Goal: Task Accomplishment & Management: Manage account settings

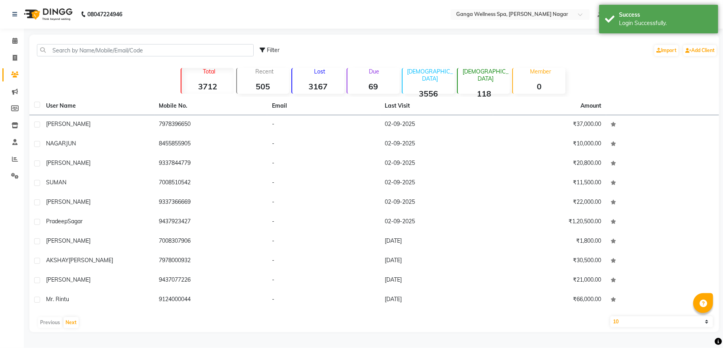
select select "en"
click at [13, 56] on icon at bounding box center [15, 58] width 4 height 6
select select "service"
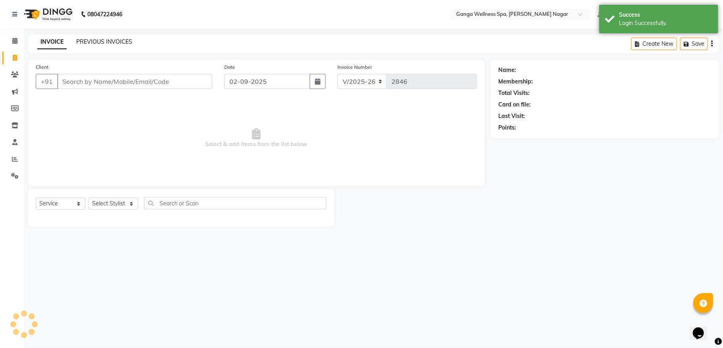
click at [125, 40] on link "PREVIOUS INVOICES" at bounding box center [104, 41] width 56 height 7
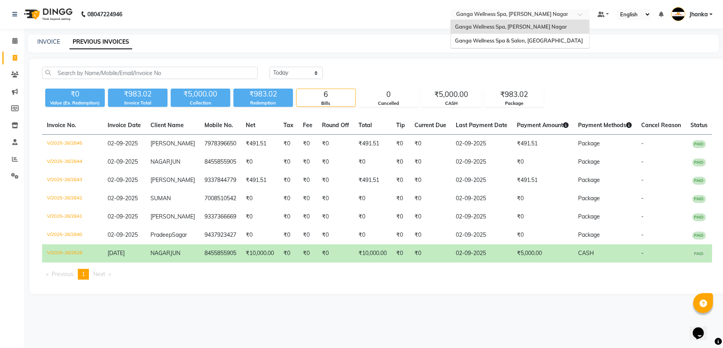
click at [498, 15] on input "text" at bounding box center [511, 15] width 115 height 8
click at [502, 43] on span "Ganga Wellness Spa & Salon, [GEOGRAPHIC_DATA]" at bounding box center [519, 40] width 128 height 6
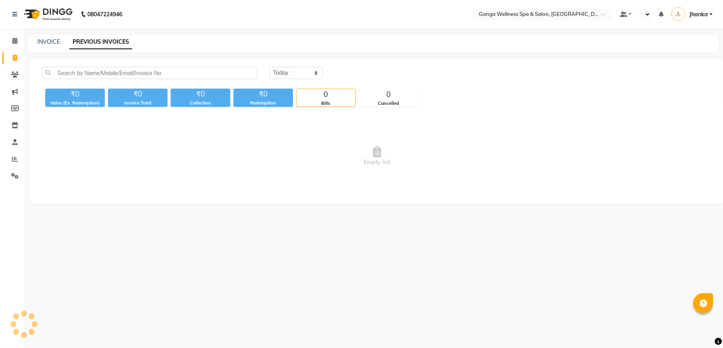
select select "en"
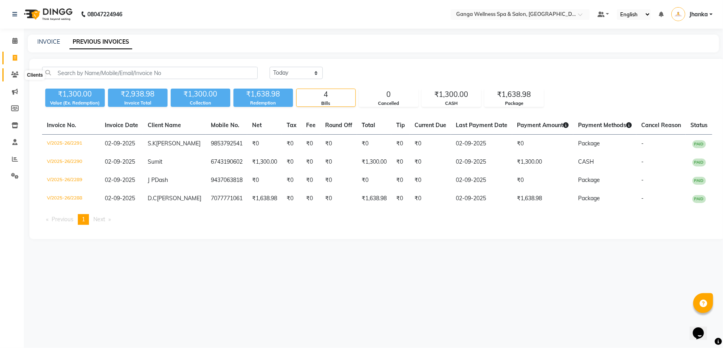
click at [8, 75] on span at bounding box center [15, 74] width 14 height 9
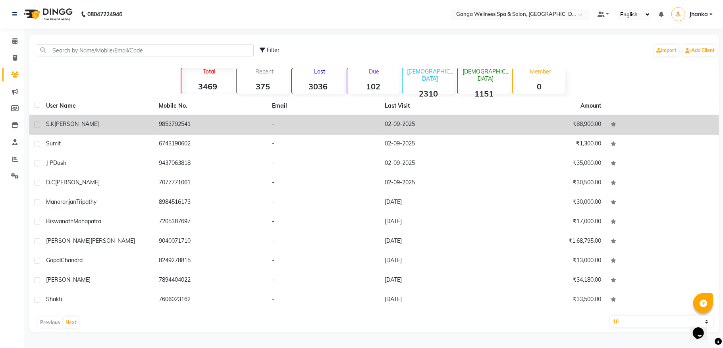
click at [134, 131] on td "S.K Pattanaik" at bounding box center [97, 124] width 113 height 19
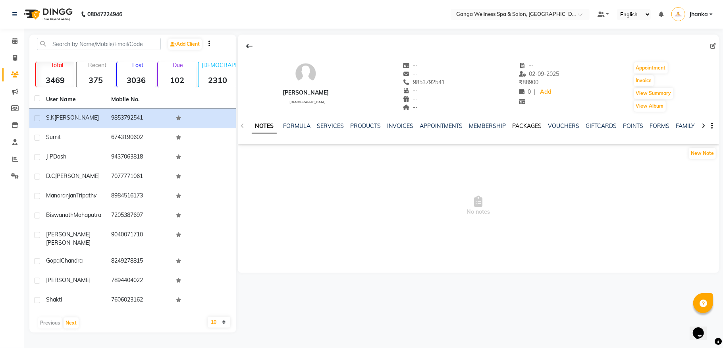
click at [526, 124] on link "PACKAGES" at bounding box center [526, 125] width 29 height 7
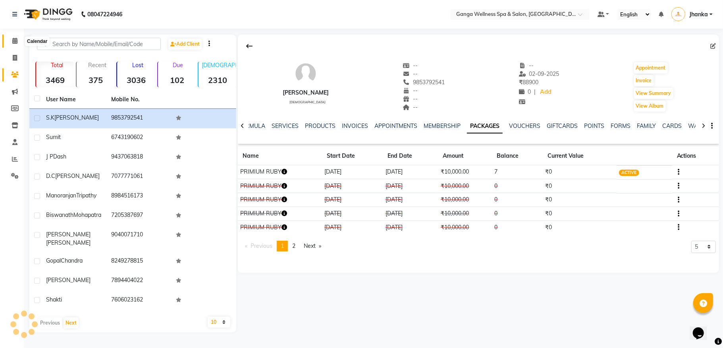
click at [15, 43] on icon at bounding box center [14, 41] width 5 height 6
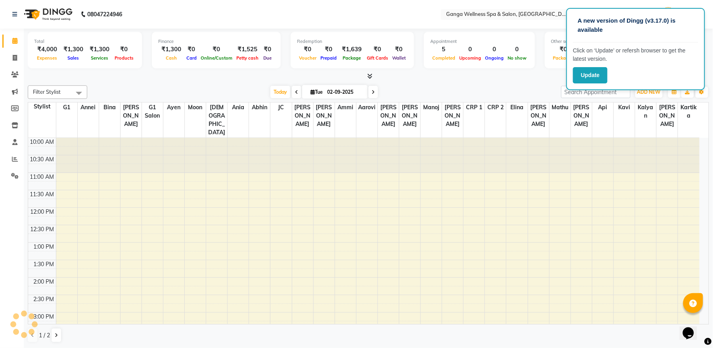
click at [545, 183] on div "10:00 AM 10:30 AM 11:00 AM 11:30 AM 12:00 PM 12:30 PM 1:00 PM 1:30 PM 2:00 PM 2…" at bounding box center [364, 347] width 672 height 419
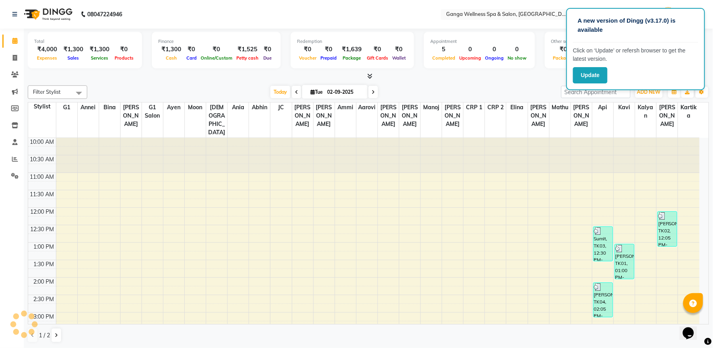
scroll to position [178, 0]
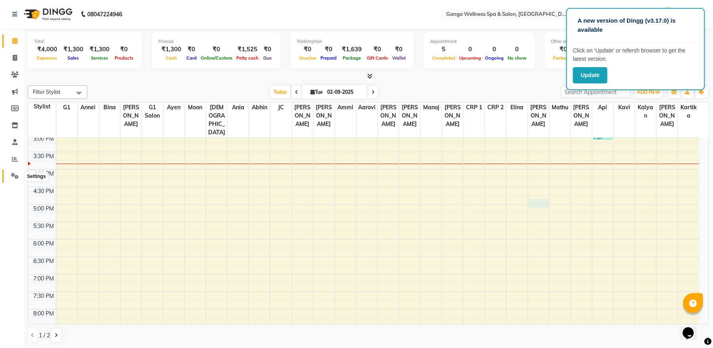
click at [9, 175] on span at bounding box center [15, 175] width 14 height 9
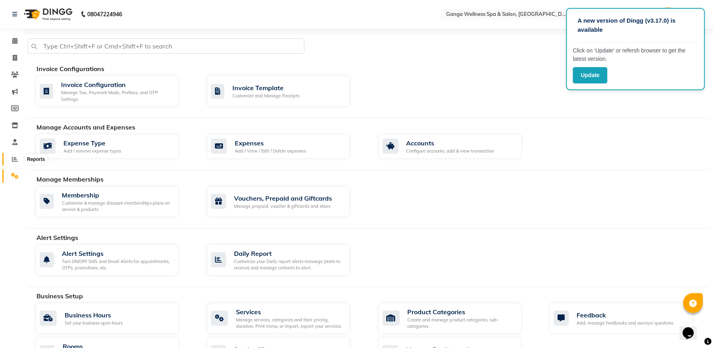
click at [10, 159] on span at bounding box center [15, 159] width 14 height 9
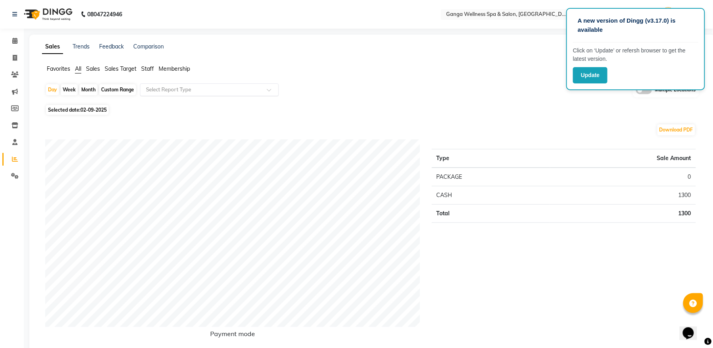
click at [177, 91] on input "text" at bounding box center [201, 90] width 114 height 8
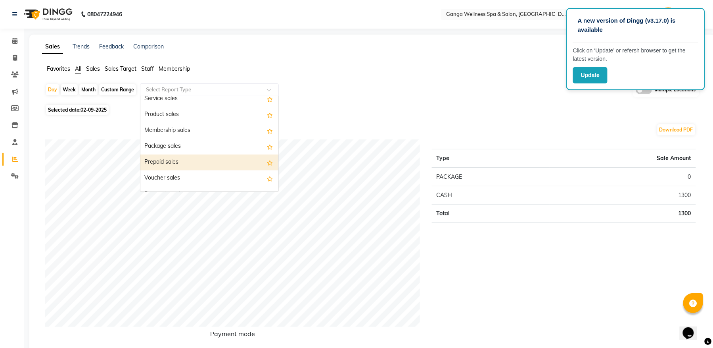
scroll to position [106, 0]
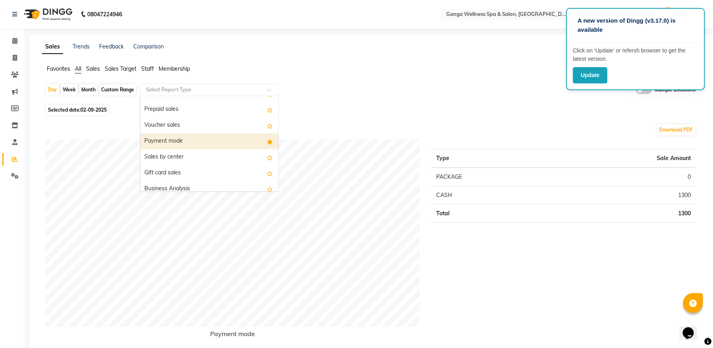
click at [174, 144] on div "Payment mode" at bounding box center [209, 141] width 138 height 16
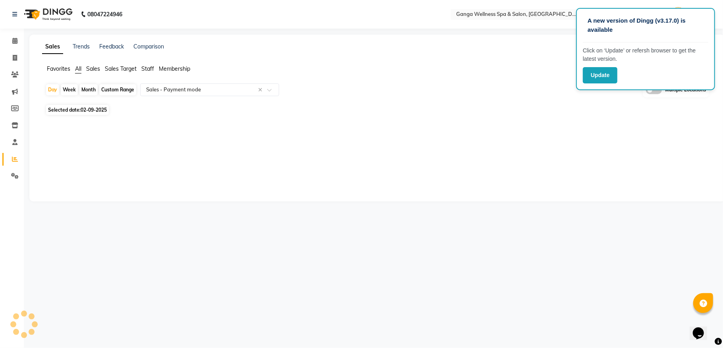
click at [86, 86] on div "Month" at bounding box center [88, 89] width 18 height 11
select select "full_report"
select select "pdf"
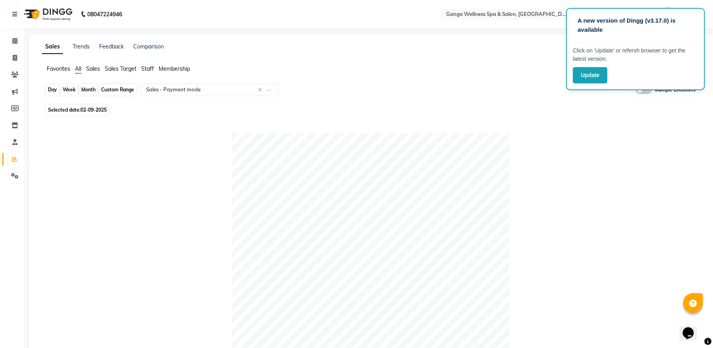
click at [85, 84] on div "Month" at bounding box center [88, 89] width 18 height 11
select select "9"
select select "2025"
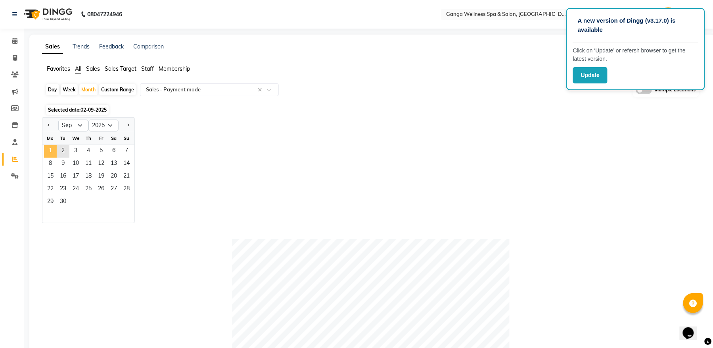
click at [49, 151] on span "1" at bounding box center [50, 151] width 13 height 13
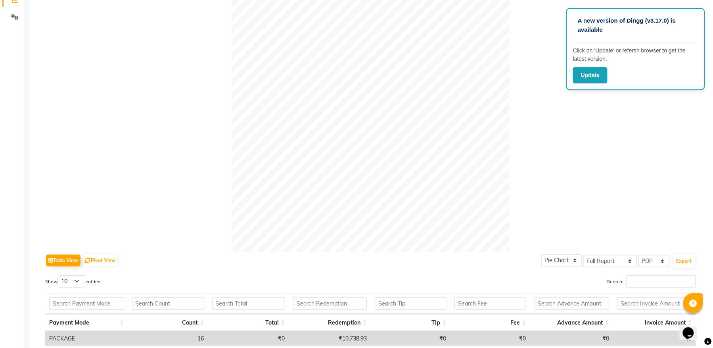
scroll to position [0, 0]
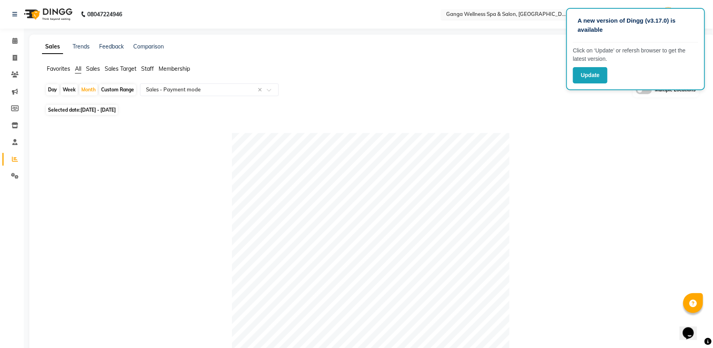
click at [516, 13] on input "text" at bounding box center [502, 15] width 115 height 8
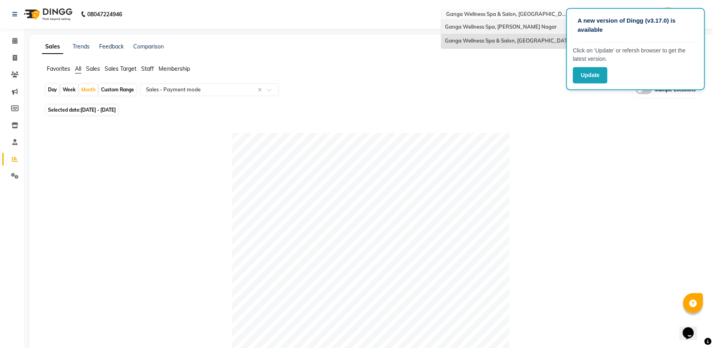
click at [524, 29] on span "Ganga Wellness Spa, [PERSON_NAME] Nagar" at bounding box center [502, 26] width 112 height 6
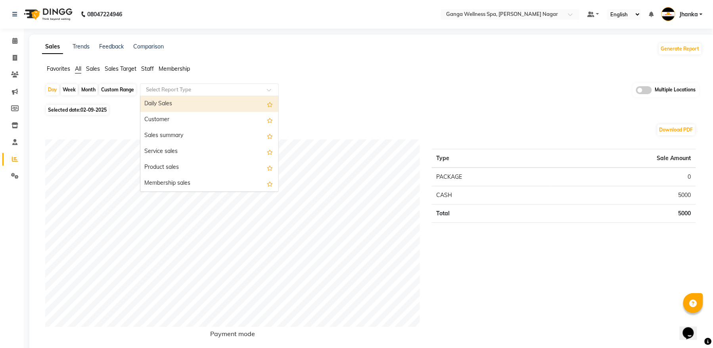
click at [207, 91] on input "text" at bounding box center [201, 90] width 114 height 8
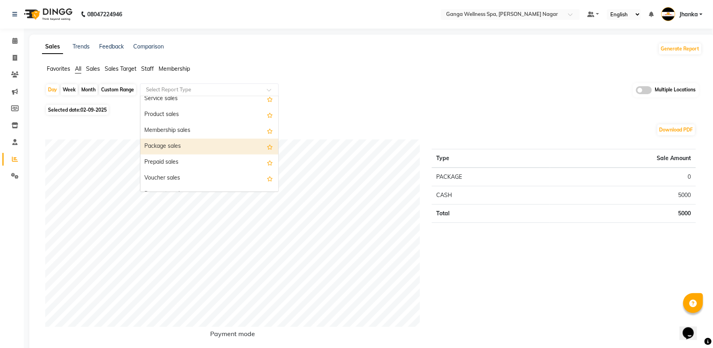
scroll to position [106, 0]
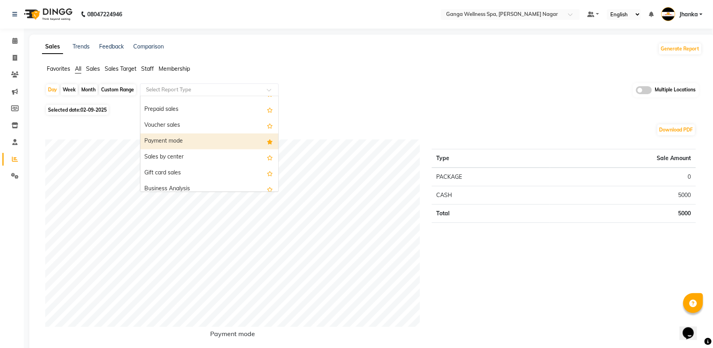
click at [185, 142] on div "Payment mode" at bounding box center [209, 141] width 138 height 16
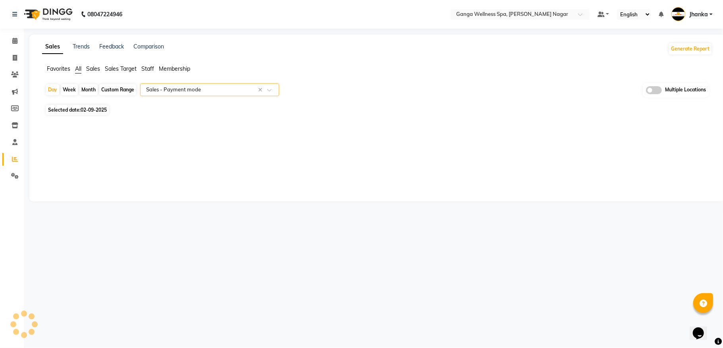
select select "full_report"
select select "pdf"
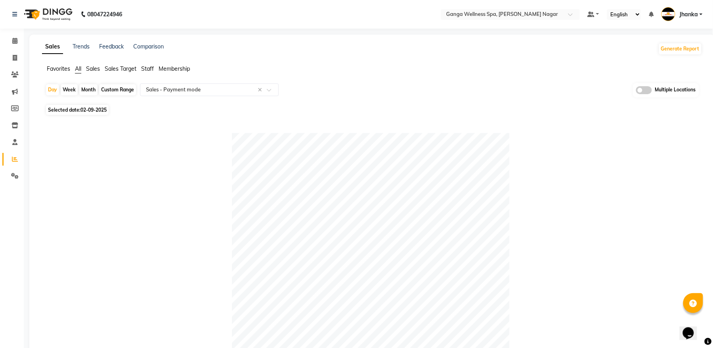
click at [95, 90] on div "Month" at bounding box center [88, 89] width 18 height 11
select select "9"
select select "2025"
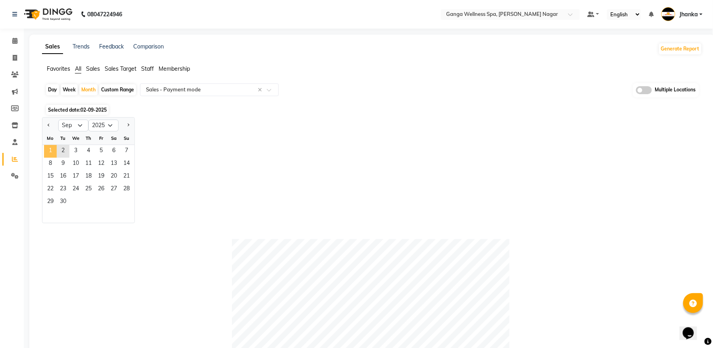
click at [49, 153] on span "1" at bounding box center [50, 151] width 13 height 13
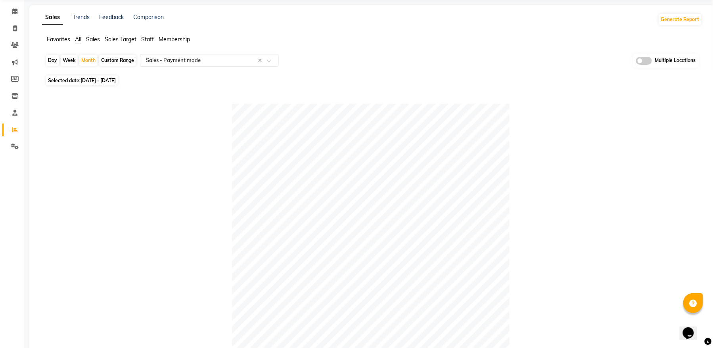
scroll to position [0, 0]
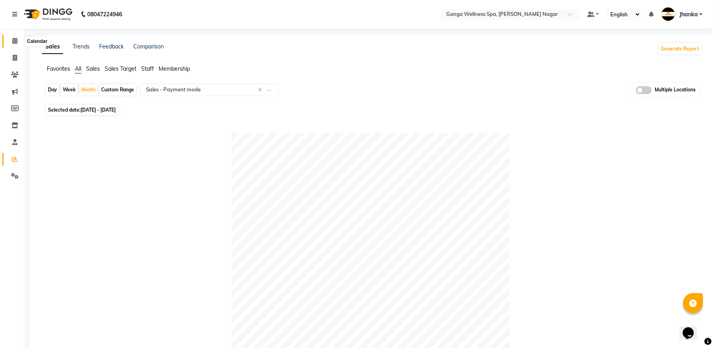
click at [14, 38] on icon at bounding box center [14, 41] width 5 height 6
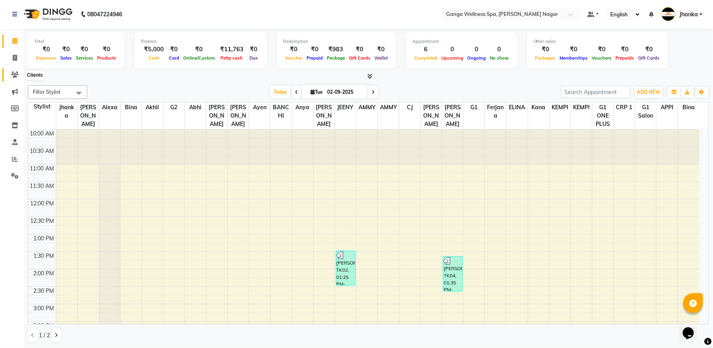
click at [12, 70] on span at bounding box center [15, 74] width 14 height 9
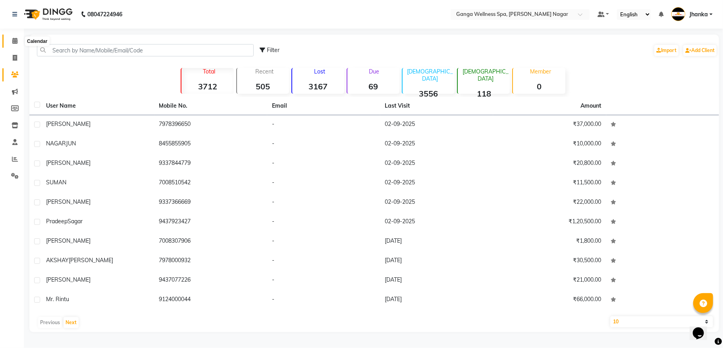
click at [10, 38] on span at bounding box center [15, 41] width 14 height 9
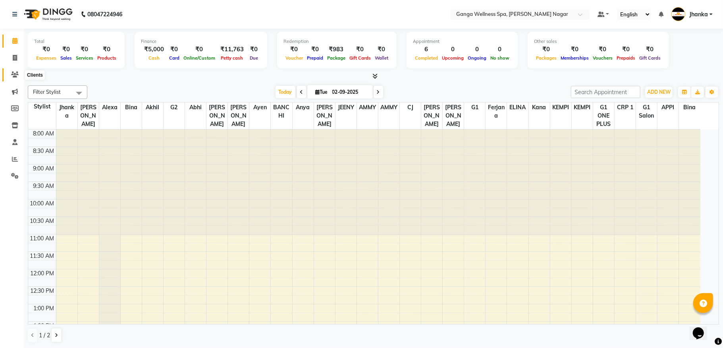
click at [11, 75] on icon at bounding box center [15, 74] width 8 height 6
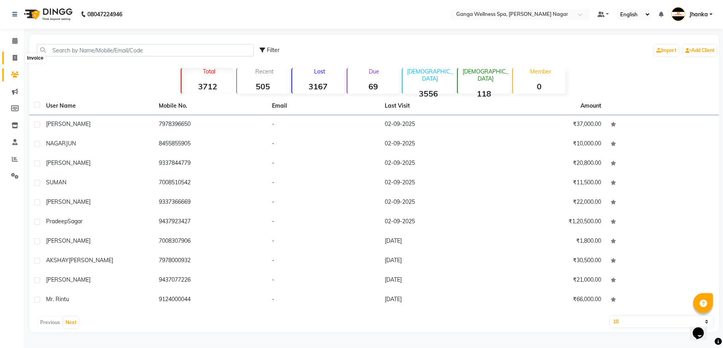
click at [10, 54] on span at bounding box center [15, 58] width 14 height 9
select select "service"
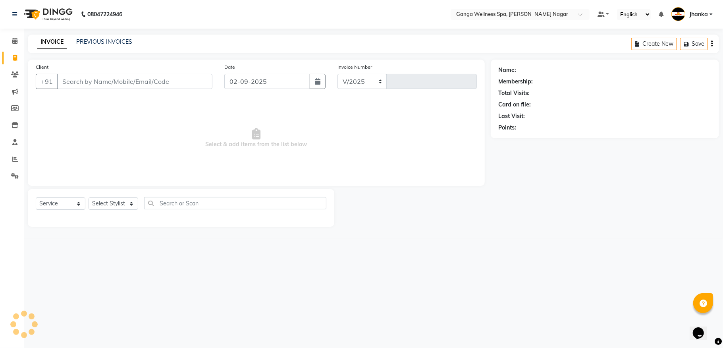
select select "762"
type input "2846"
click at [110, 36] on div "INVOICE PREVIOUS INVOICES Create New Save" at bounding box center [373, 44] width 691 height 19
drag, startPoint x: 108, startPoint y: 38, endPoint x: 117, endPoint y: 40, distance: 9.3
click at [117, 40] on link "PREVIOUS INVOICES" at bounding box center [104, 41] width 56 height 7
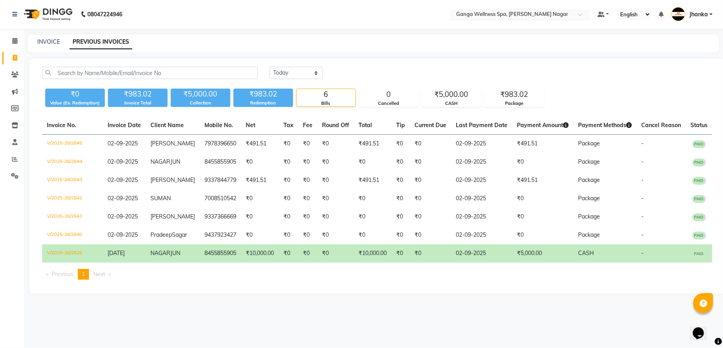
click at [522, 12] on input "text" at bounding box center [511, 15] width 115 height 8
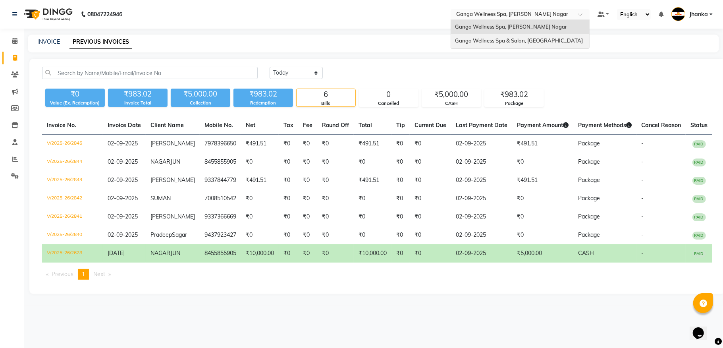
click at [529, 38] on span "Ganga Wellness Spa & Salon, [GEOGRAPHIC_DATA]" at bounding box center [519, 40] width 128 height 6
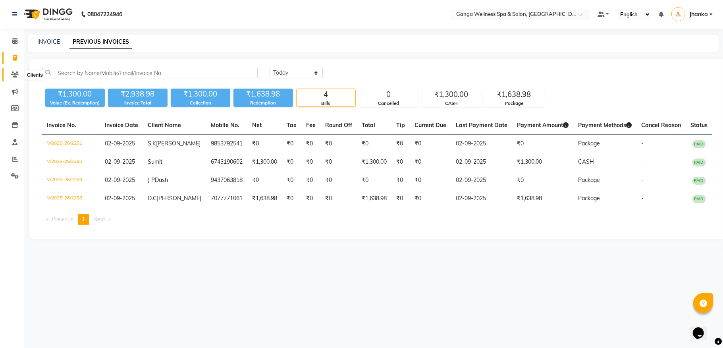
click at [12, 72] on icon at bounding box center [15, 74] width 8 height 6
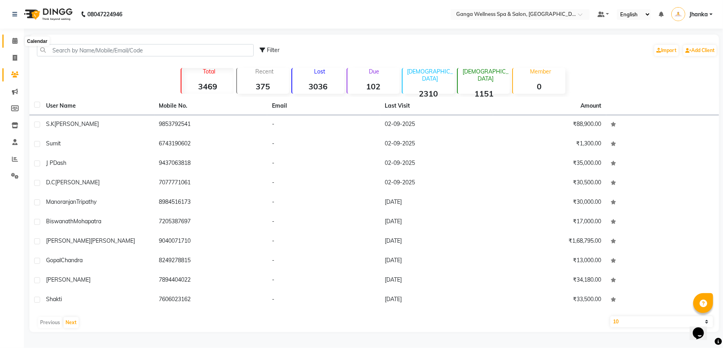
click at [13, 37] on span at bounding box center [15, 41] width 14 height 9
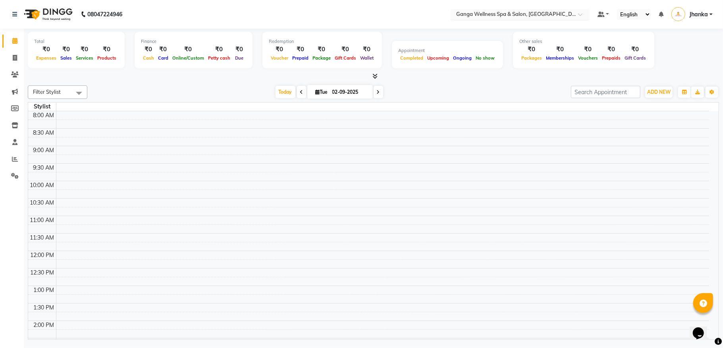
click at [492, 15] on input "text" at bounding box center [511, 15] width 115 height 8
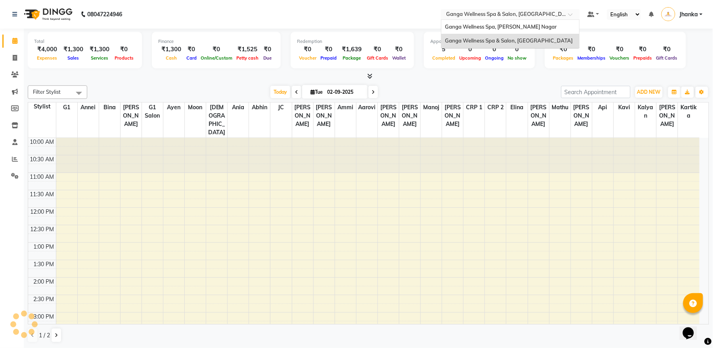
click at [487, 31] on div "Ganga Wellness Spa, [PERSON_NAME] Nagar" at bounding box center [511, 27] width 138 height 14
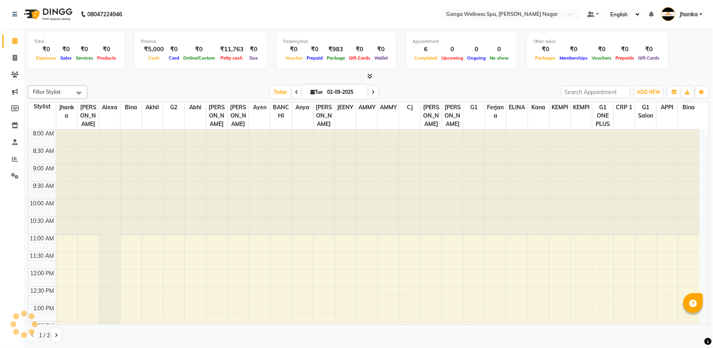
select select "en"
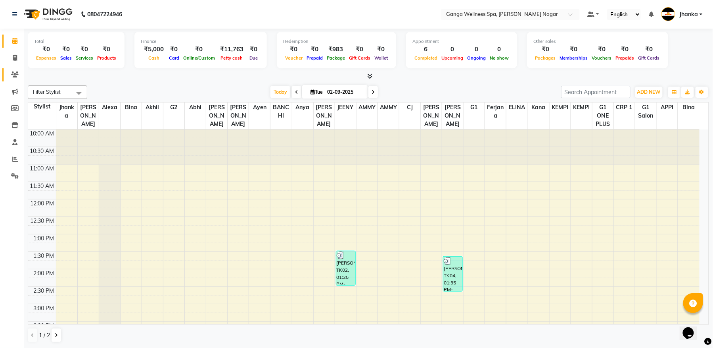
click at [15, 77] on icon at bounding box center [15, 74] width 8 height 6
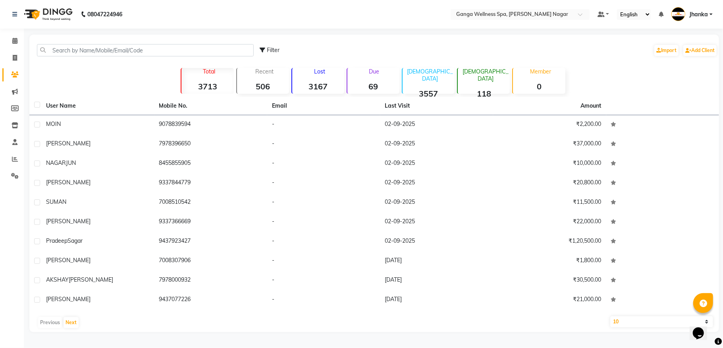
click at [491, 72] on p "[DEMOGRAPHIC_DATA]" at bounding box center [485, 75] width 49 height 14
click at [72, 325] on button "Next" at bounding box center [70, 322] width 15 height 11
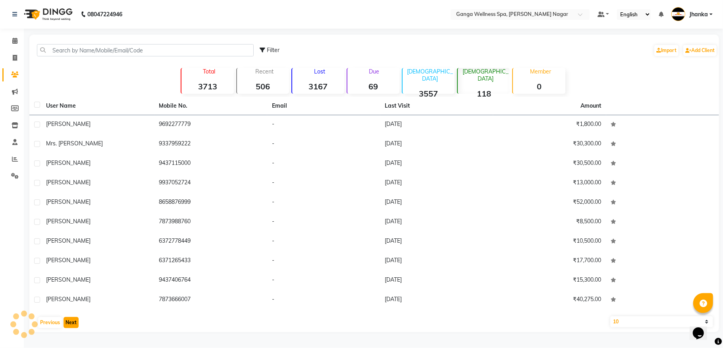
click at [72, 325] on button "Next" at bounding box center [70, 322] width 15 height 11
drag, startPoint x: 72, startPoint y: 325, endPoint x: 69, endPoint y: 316, distance: 9.3
click at [73, 324] on button "Next" at bounding box center [70, 322] width 15 height 11
click at [69, 316] on div "Previous Next" at bounding box center [374, 322] width 683 height 13
click at [69, 322] on button "Next" at bounding box center [70, 322] width 15 height 11
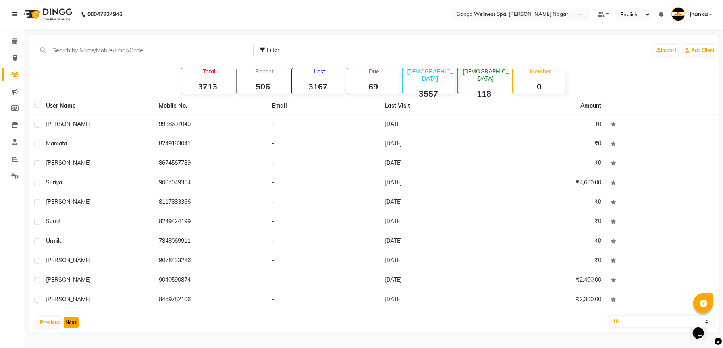
click at [67, 321] on button "Next" at bounding box center [70, 322] width 15 height 11
click at [68, 320] on button "Next" at bounding box center [70, 322] width 15 height 11
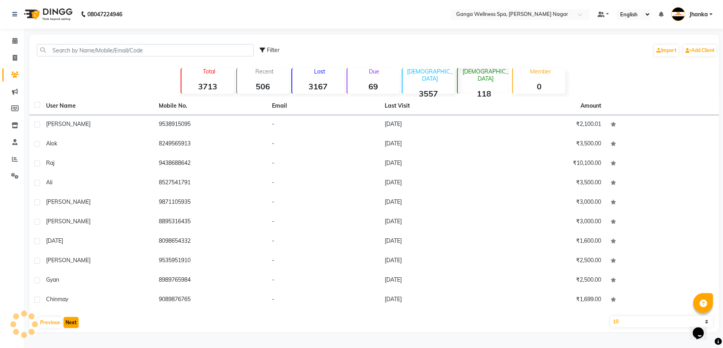
click at [70, 318] on button "Next" at bounding box center [70, 322] width 15 height 11
click at [75, 313] on div "User Name Mobile No. Email Last Visit Amount ASISH 9538915095 - 14-12-2023 ₹2,1…" at bounding box center [373, 214] width 689 height 235
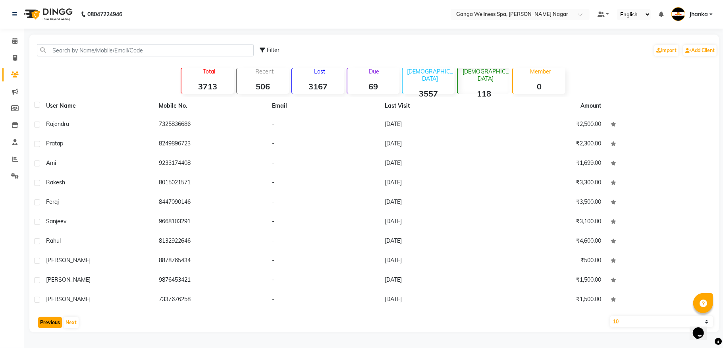
click at [39, 324] on button "Previous" at bounding box center [50, 322] width 24 height 11
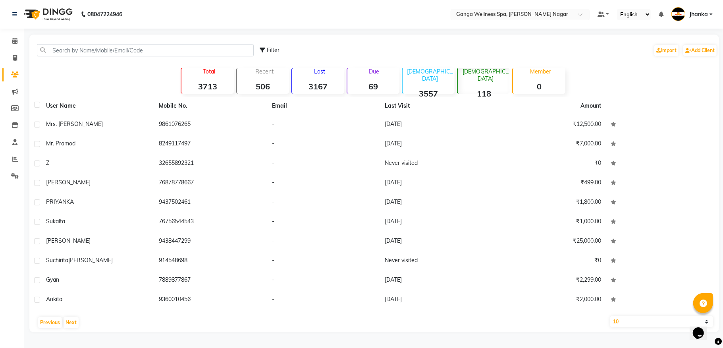
click at [502, 12] on input "text" at bounding box center [511, 15] width 115 height 8
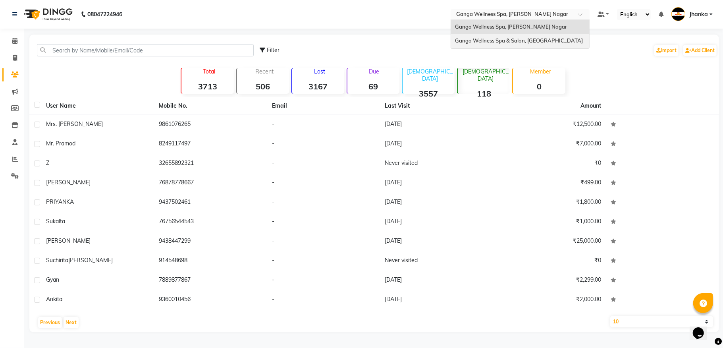
click at [521, 45] on div "Ganga Wellness Spa & Salon, [GEOGRAPHIC_DATA]" at bounding box center [520, 41] width 138 height 14
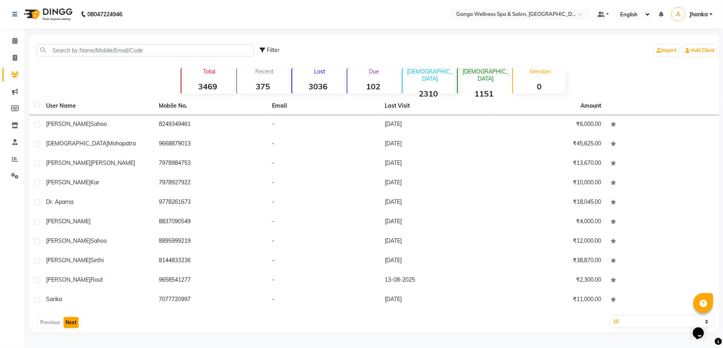
click at [68, 324] on button "Next" at bounding box center [70, 322] width 15 height 11
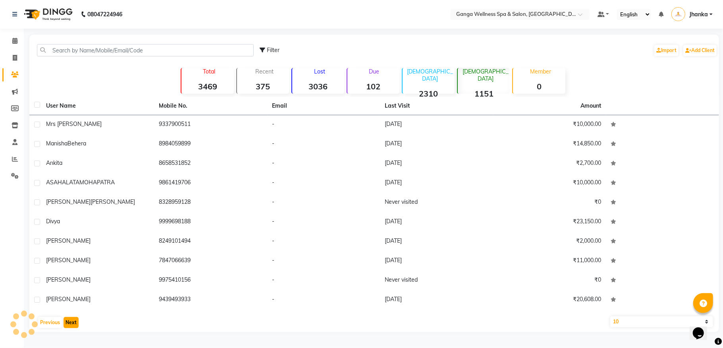
click at [68, 323] on button "Next" at bounding box center [70, 322] width 15 height 11
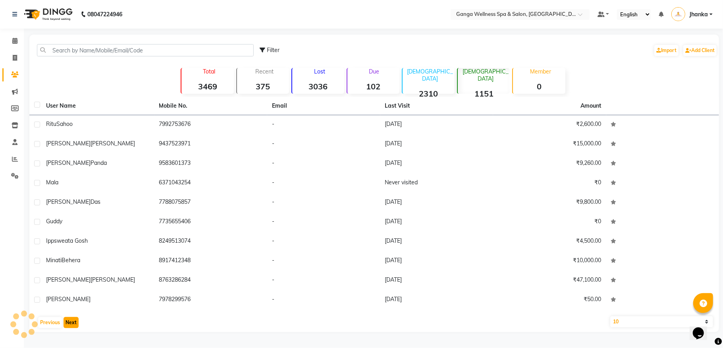
click at [68, 323] on button "Next" at bounding box center [70, 322] width 15 height 11
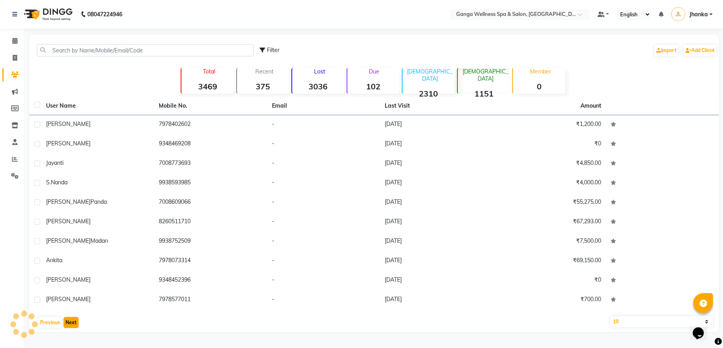
click at [67, 321] on button "Next" at bounding box center [70, 322] width 15 height 11
click at [67, 318] on button "Next" at bounding box center [70, 322] width 15 height 11
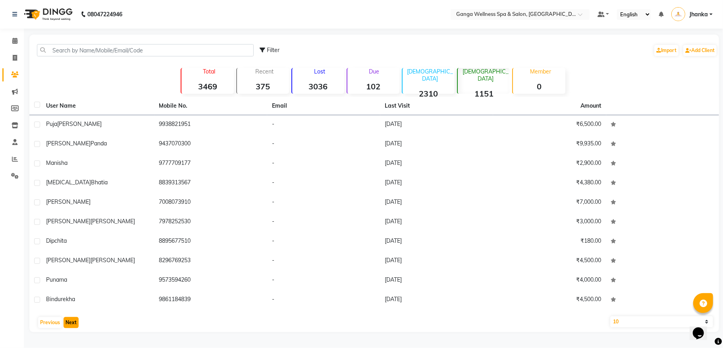
click at [67, 318] on button "Next" at bounding box center [70, 322] width 15 height 11
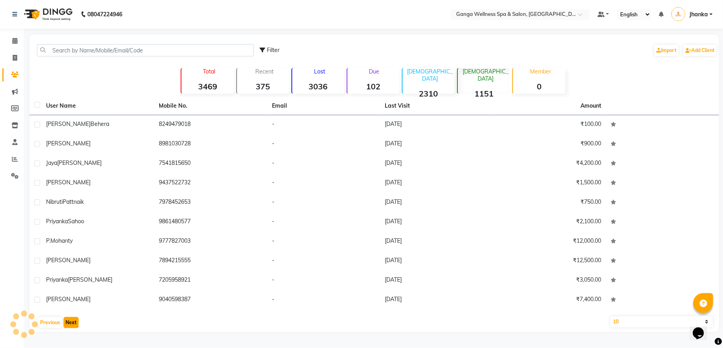
click at [67, 318] on button "Next" at bounding box center [70, 322] width 15 height 11
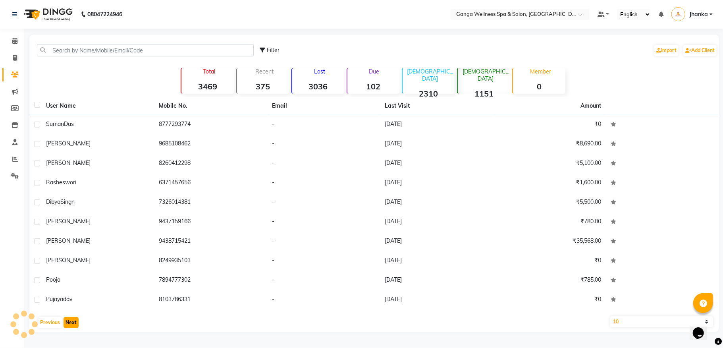
click at [67, 318] on button "Next" at bounding box center [70, 322] width 15 height 11
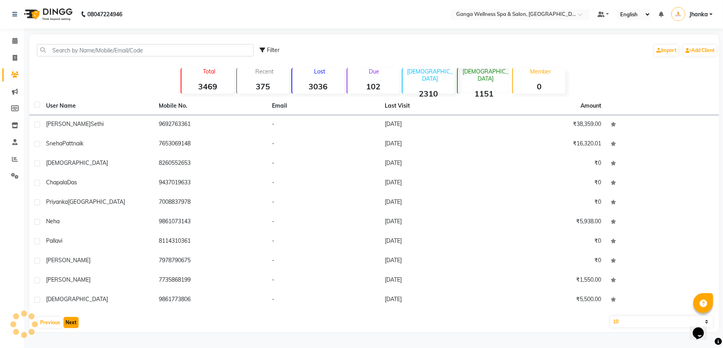
click at [67, 318] on button "Next" at bounding box center [70, 322] width 15 height 11
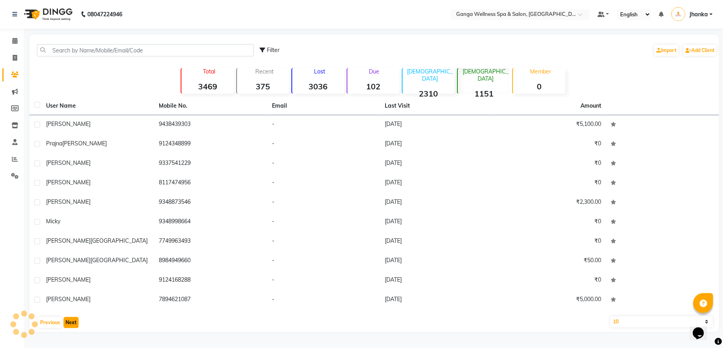
click at [67, 318] on button "Next" at bounding box center [70, 322] width 15 height 11
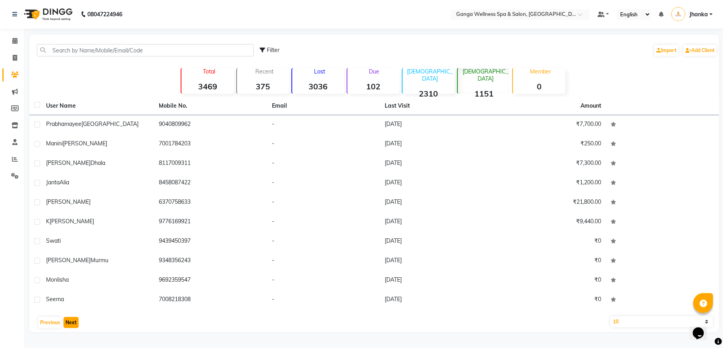
click at [67, 318] on button "Next" at bounding box center [70, 322] width 15 height 11
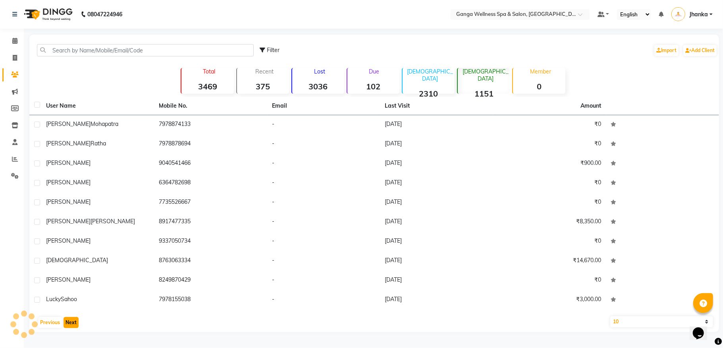
click at [67, 318] on button "Next" at bounding box center [70, 322] width 15 height 11
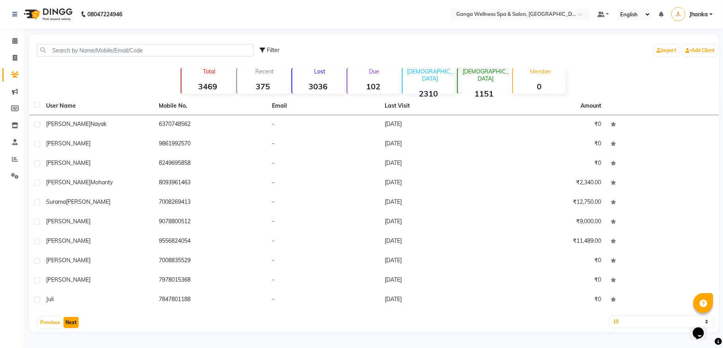
click at [67, 321] on button "Next" at bounding box center [70, 322] width 15 height 11
click at [70, 321] on button "Next" at bounding box center [70, 322] width 15 height 11
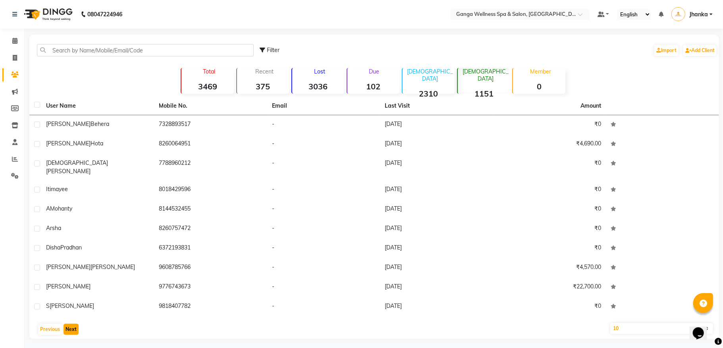
click at [73, 325] on button "Next" at bounding box center [70, 328] width 15 height 11
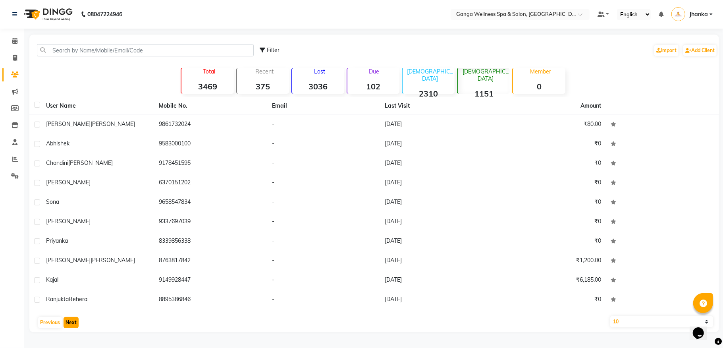
click at [71, 323] on button "Next" at bounding box center [70, 322] width 15 height 11
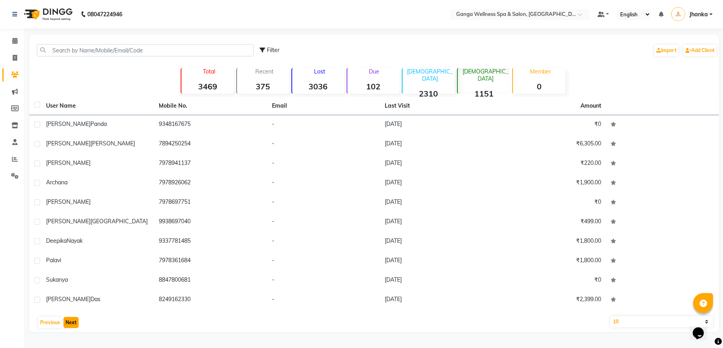
click at [66, 317] on button "Next" at bounding box center [70, 322] width 15 height 11
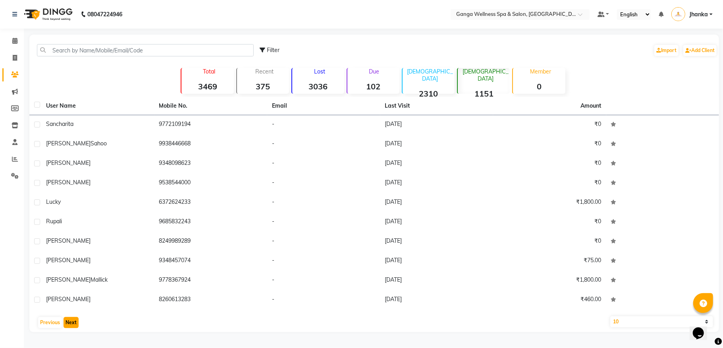
click at [65, 322] on button "Next" at bounding box center [70, 322] width 15 height 11
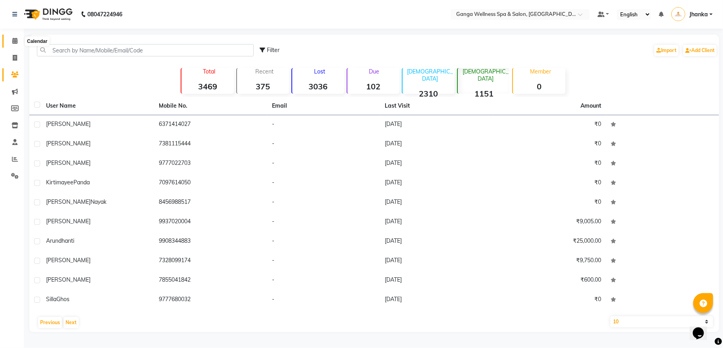
click at [10, 42] on span at bounding box center [15, 41] width 14 height 9
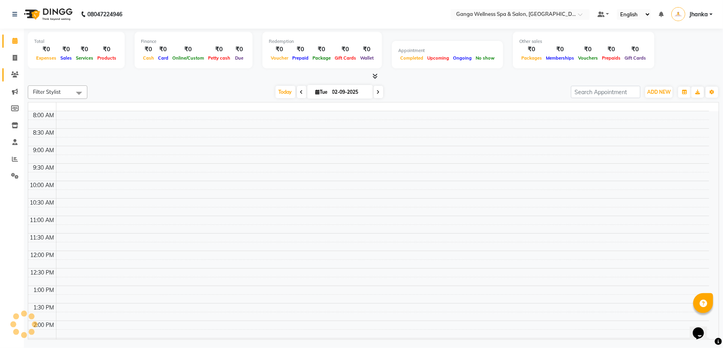
click at [11, 80] on link "Clients" at bounding box center [11, 74] width 19 height 13
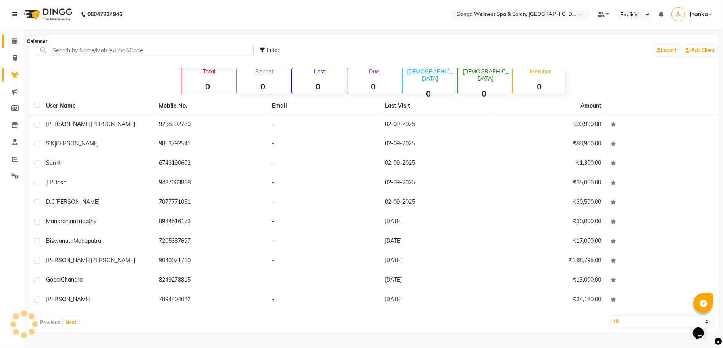
click at [14, 41] on icon at bounding box center [14, 41] width 5 height 6
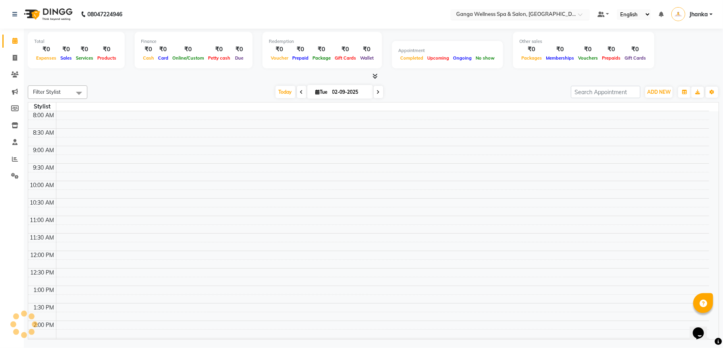
click at [551, 11] on input "text" at bounding box center [511, 15] width 115 height 8
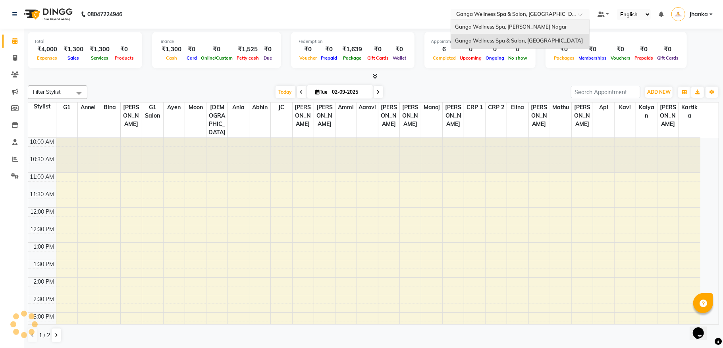
click at [519, 25] on span "Ganga Wellness Spa, [PERSON_NAME] Nagar" at bounding box center [511, 26] width 112 height 6
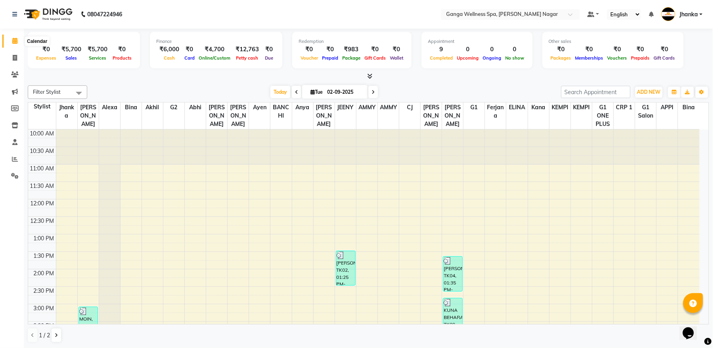
click at [12, 38] on icon at bounding box center [14, 41] width 5 height 6
click at [15, 44] on icon at bounding box center [14, 41] width 5 height 6
click at [13, 60] on icon at bounding box center [15, 58] width 4 height 6
select select "service"
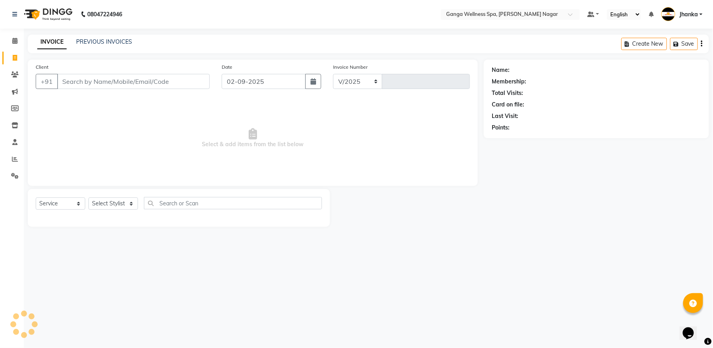
select select "762"
type input "2849"
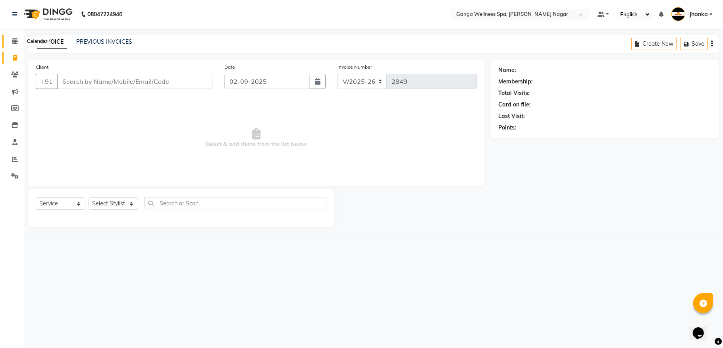
click at [13, 38] on icon at bounding box center [14, 41] width 5 height 6
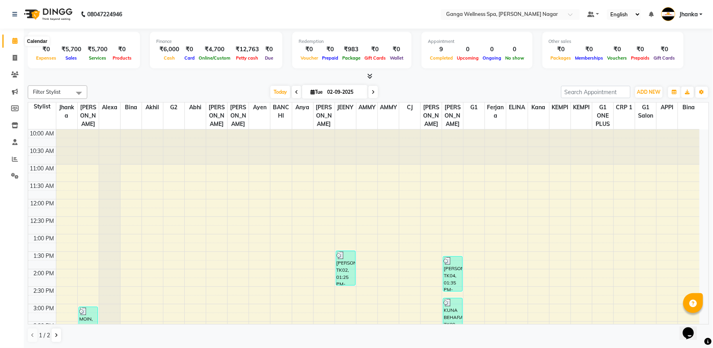
click at [13, 38] on icon at bounding box center [14, 41] width 5 height 6
click at [17, 72] on icon at bounding box center [15, 74] width 8 height 6
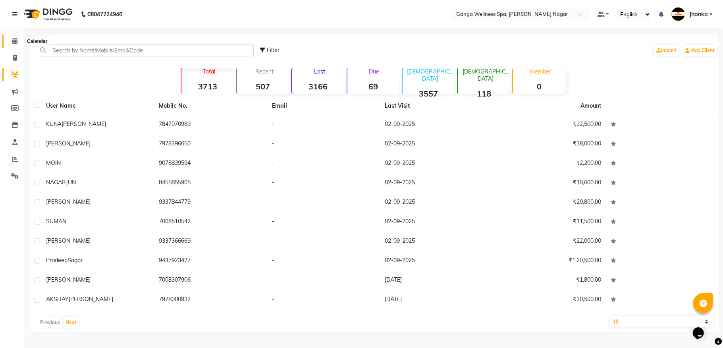
click at [13, 42] on icon at bounding box center [14, 41] width 5 height 6
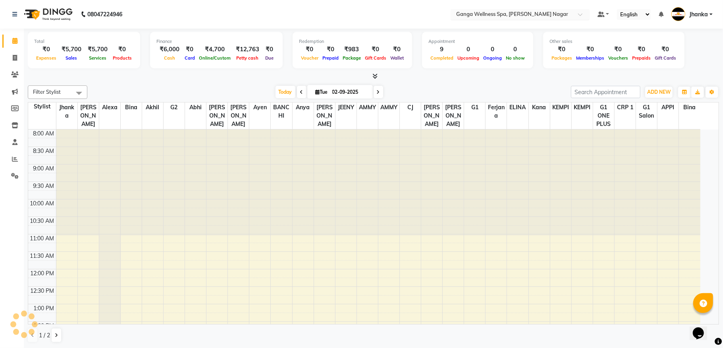
click at [484, 16] on input "text" at bounding box center [511, 15] width 115 height 8
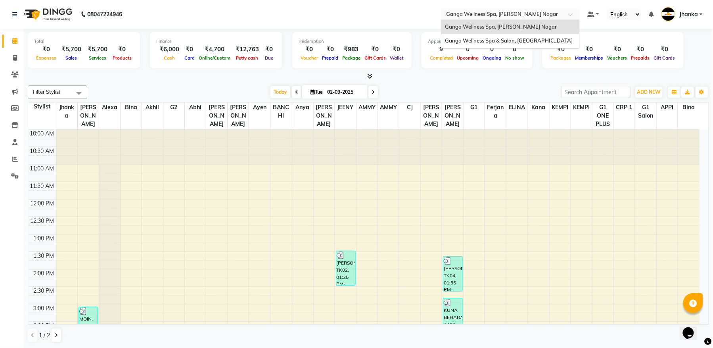
click at [484, 16] on input "text" at bounding box center [502, 15] width 115 height 8
click at [299, 21] on nav "08047224946 Select Location × Ganga Wellness Spa, [PERSON_NAME] Nagar Ganga Wel…" at bounding box center [356, 14] width 713 height 29
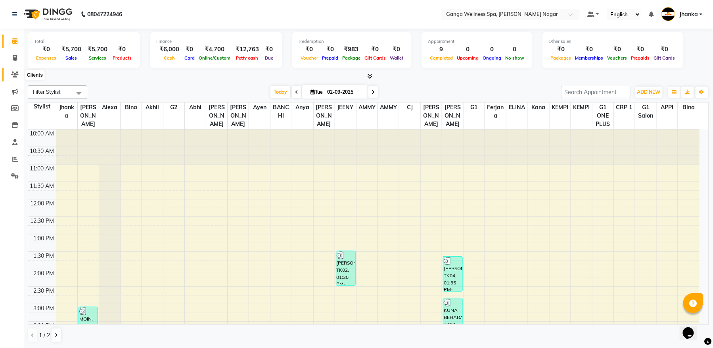
click at [14, 77] on icon at bounding box center [15, 74] width 8 height 6
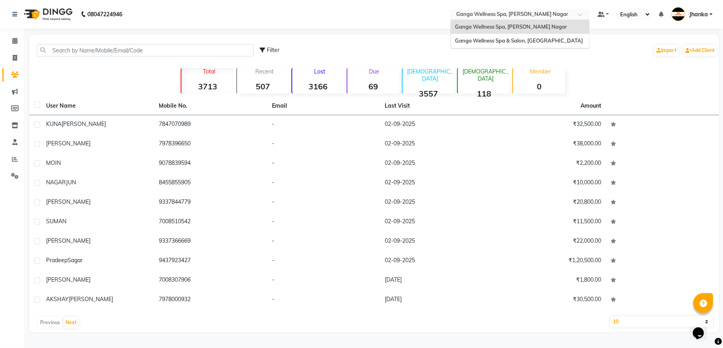
click at [556, 17] on input "text" at bounding box center [511, 15] width 115 height 8
click at [375, 8] on nav "08047224946 Select Location × Ganga Wellness Spa, [PERSON_NAME] Nagar Ganga Wel…" at bounding box center [361, 14] width 723 height 29
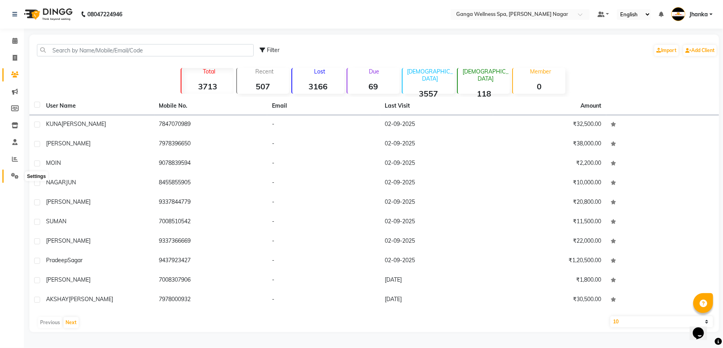
click at [13, 177] on icon at bounding box center [15, 176] width 8 height 6
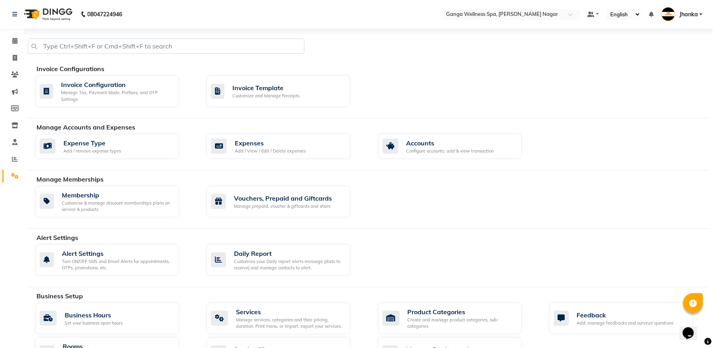
click at [671, 15] on img at bounding box center [669, 14] width 14 height 14
click at [659, 58] on link "Sign out" at bounding box center [662, 57] width 73 height 12
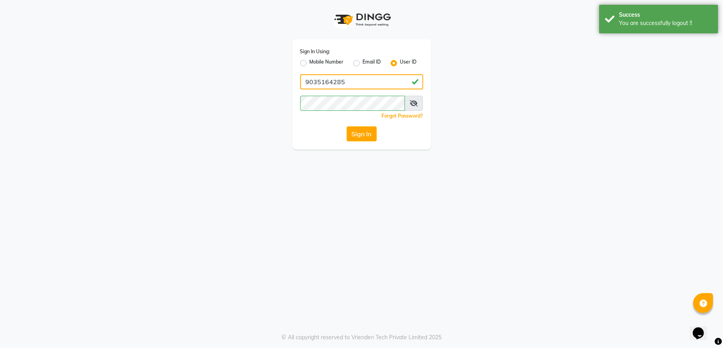
click at [379, 85] on input "9035164285" at bounding box center [361, 81] width 123 height 15
type input "9"
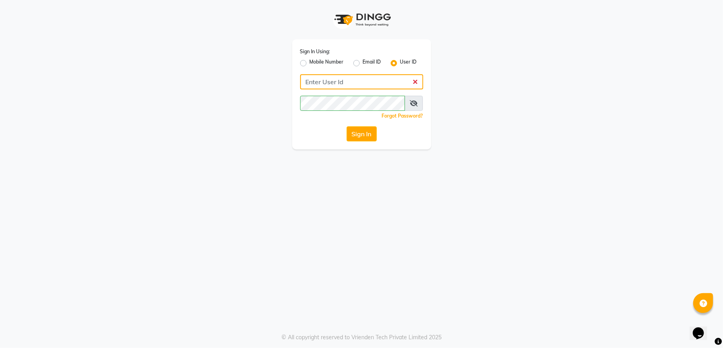
click at [357, 86] on input "Username" at bounding box center [361, 81] width 123 height 15
click at [350, 82] on input "Username" at bounding box center [361, 81] width 123 height 15
click at [323, 78] on input "Username" at bounding box center [361, 81] width 123 height 15
type input "g"
type input "Gangaspa2"
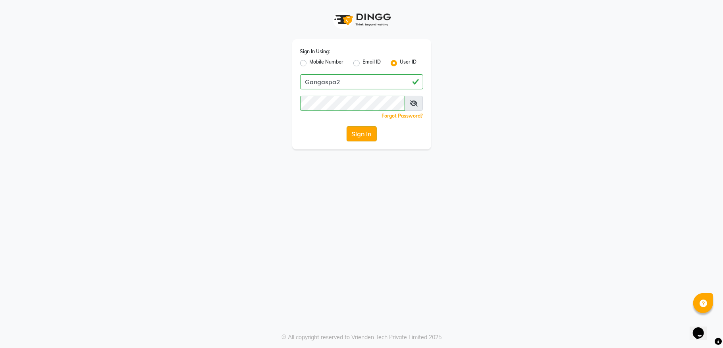
click at [360, 137] on button "Sign In" at bounding box center [361, 133] width 30 height 15
